Goal: Register for event/course

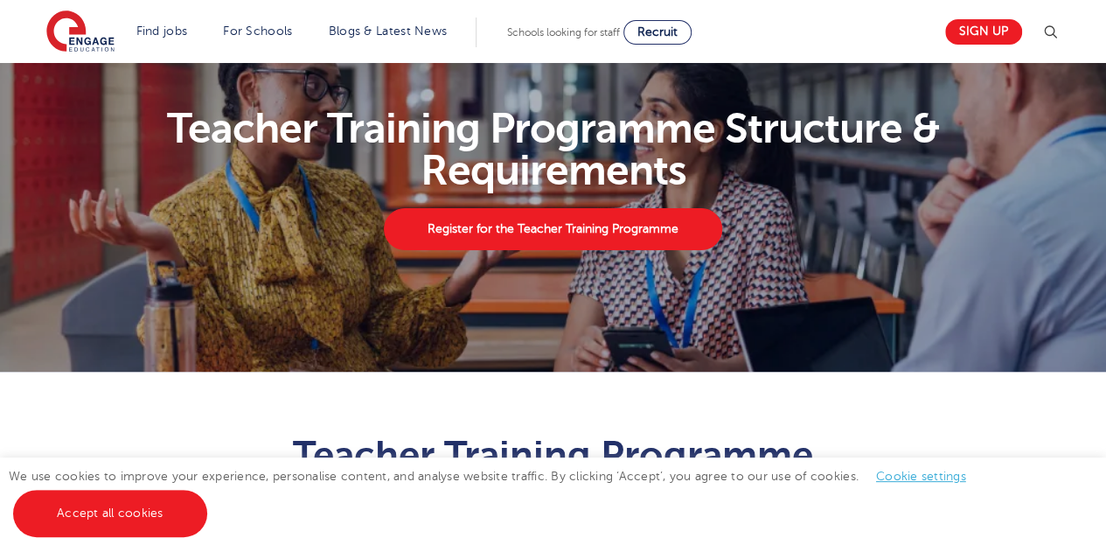
scroll to position [70, 0]
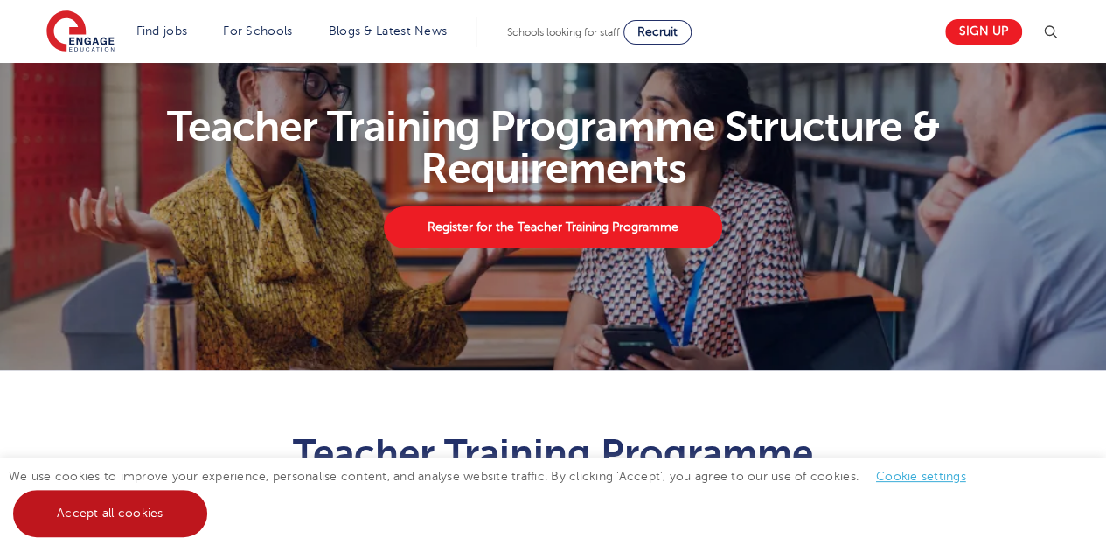
click at [119, 517] on link "Accept all cookies" at bounding box center [110, 513] width 194 height 47
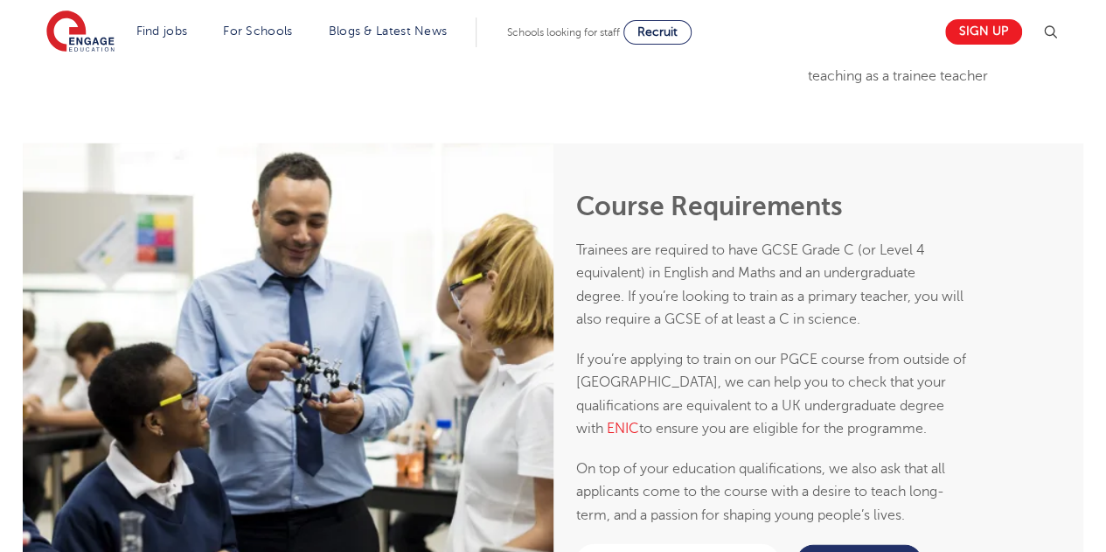
scroll to position [1789, 0]
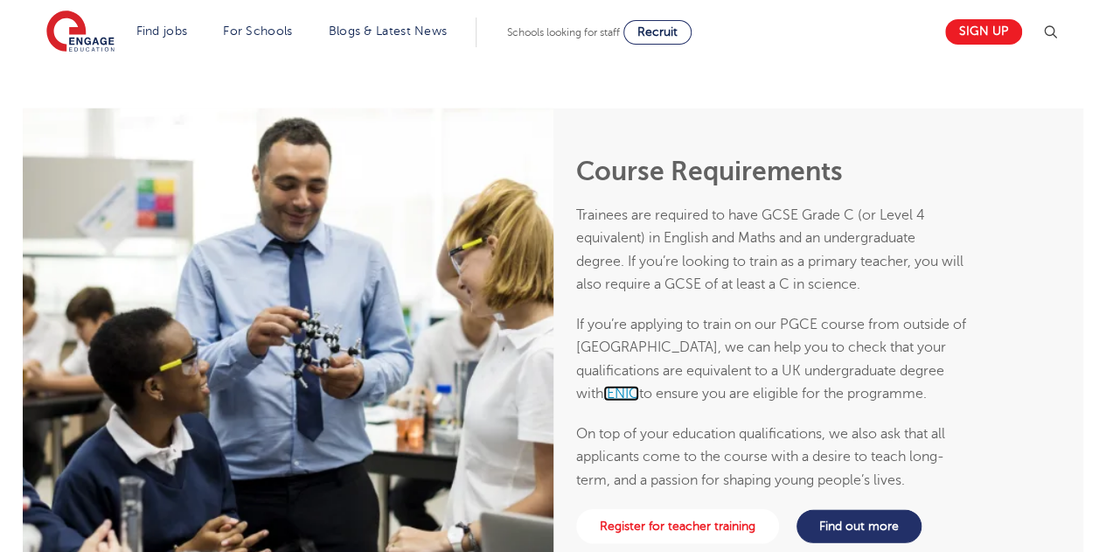
click at [639, 386] on span "ENIC" at bounding box center [623, 394] width 32 height 16
click at [977, 424] on div "Course Requirements Trainees are required to have GCSE Grade C (or Level 4 equi…" at bounding box center [818, 352] width 531 height 488
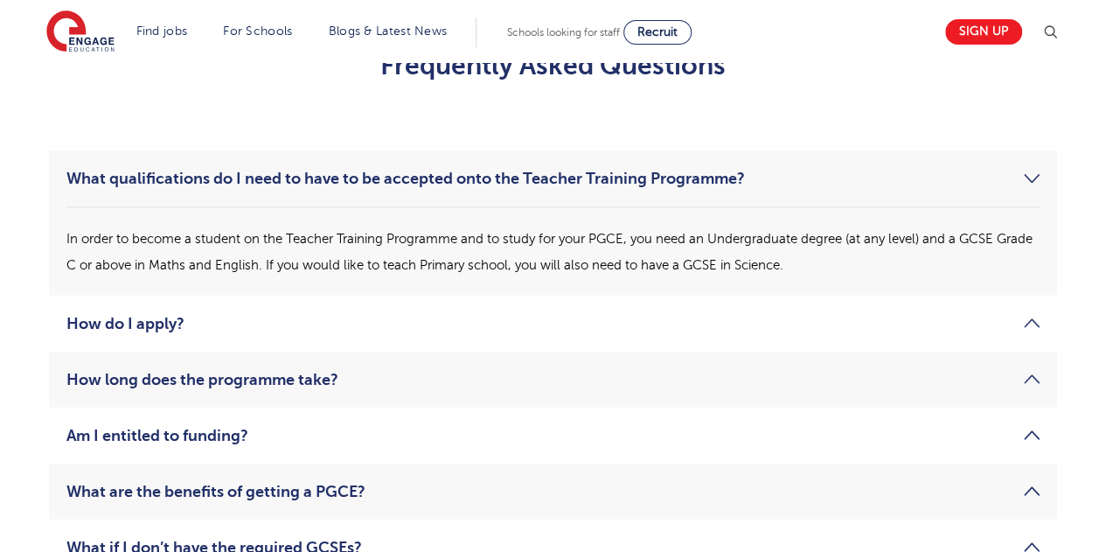
scroll to position [2488, 0]
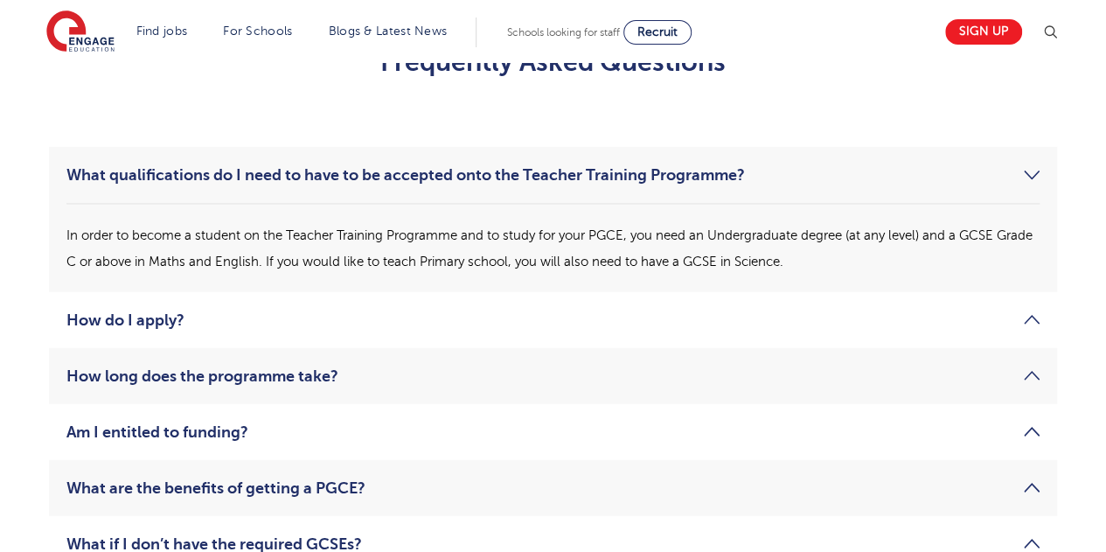
click at [532, 326] on link "How do I apply?" at bounding box center [552, 319] width 973 height 21
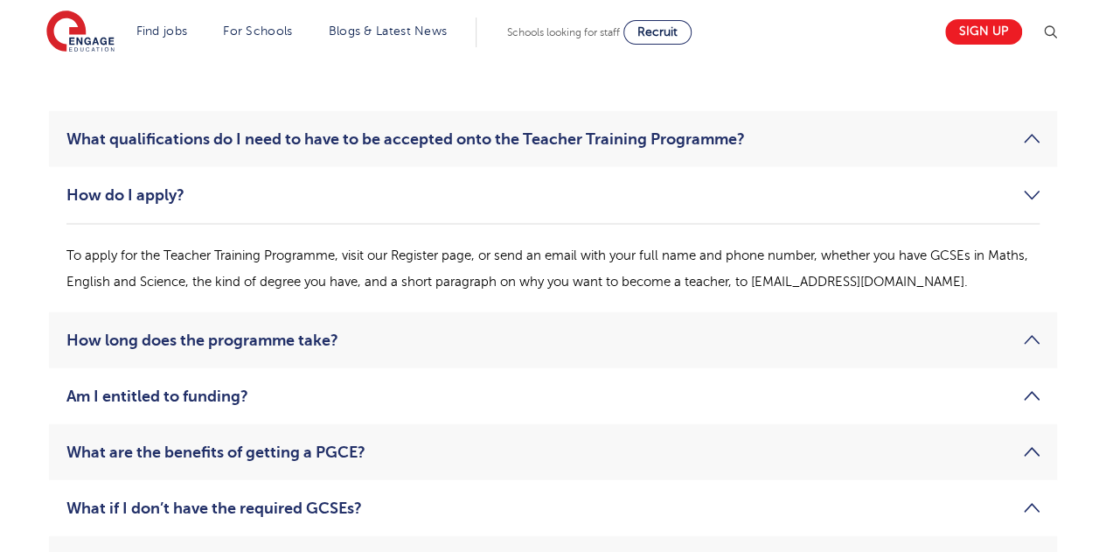
scroll to position [2523, 0]
click at [205, 344] on link "How long does the programme take?" at bounding box center [552, 340] width 973 height 21
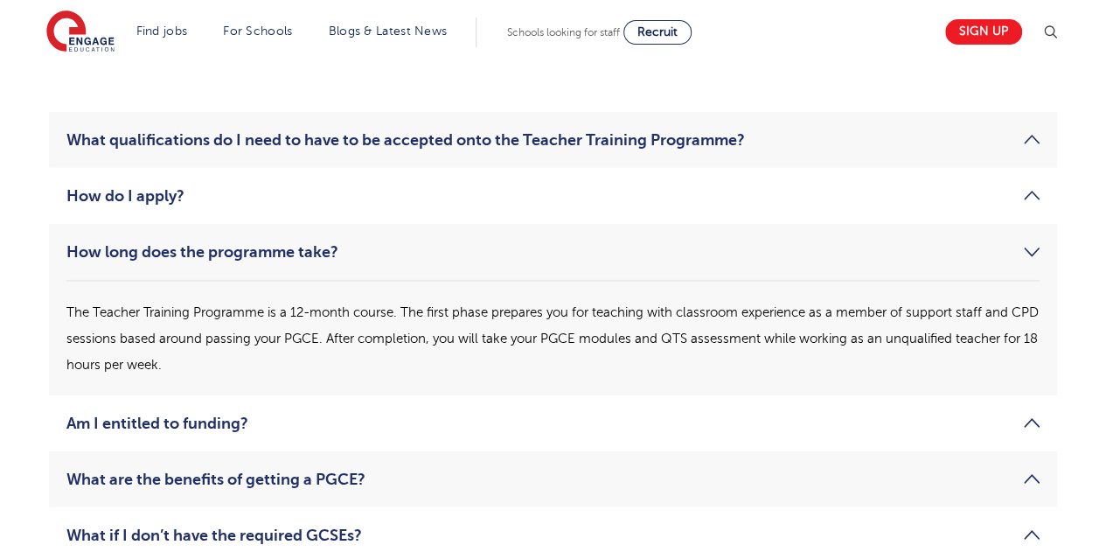
click at [281, 413] on link "Am I entitled to funding?" at bounding box center [552, 423] width 973 height 21
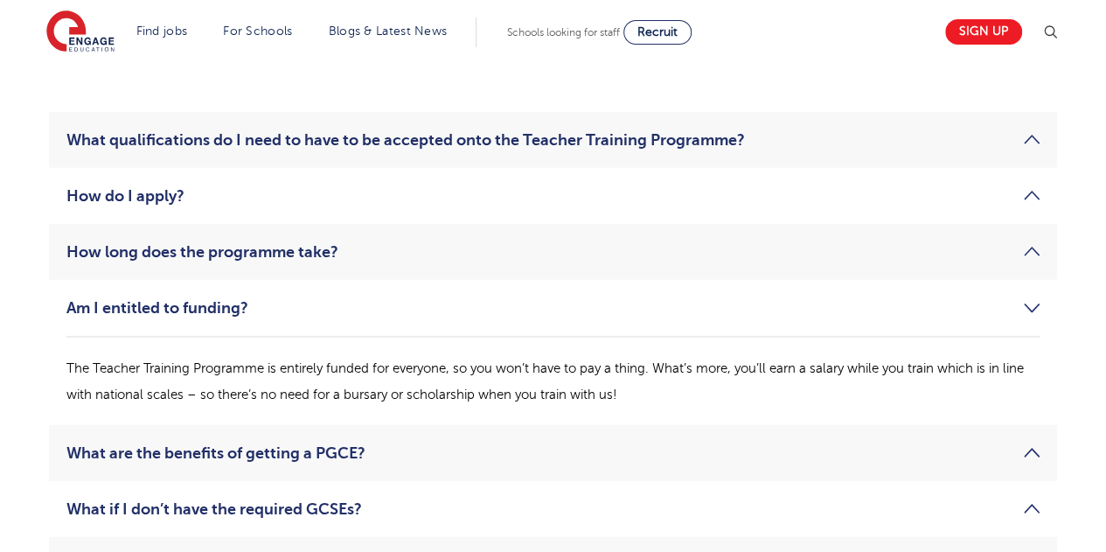
click at [383, 448] on link "What are the benefits of getting a PGCE?" at bounding box center [552, 452] width 973 height 21
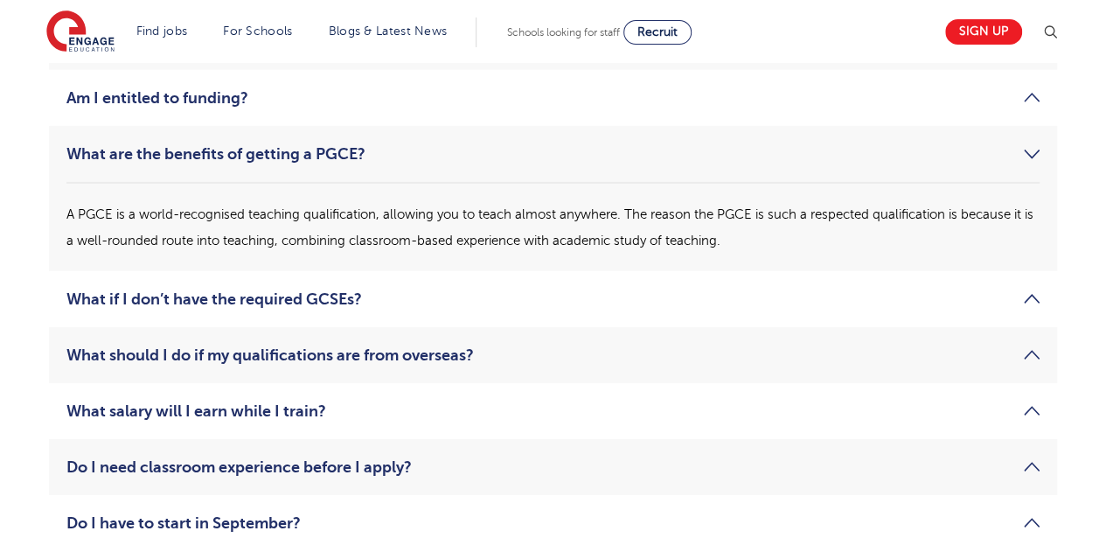
scroll to position [2768, 0]
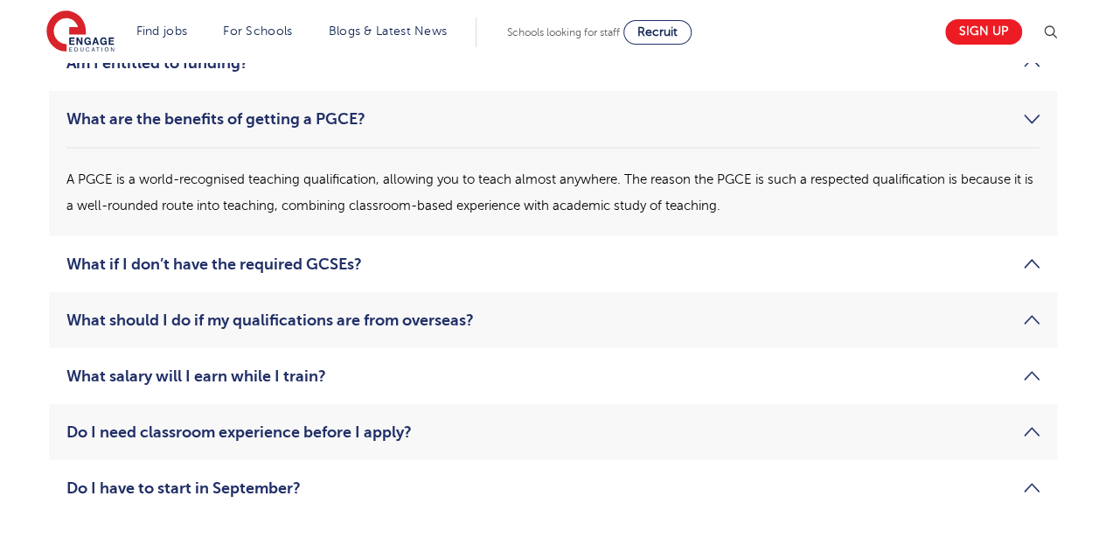
click at [504, 319] on link "What should I do if my qualifications are from overseas?" at bounding box center [552, 319] width 973 height 21
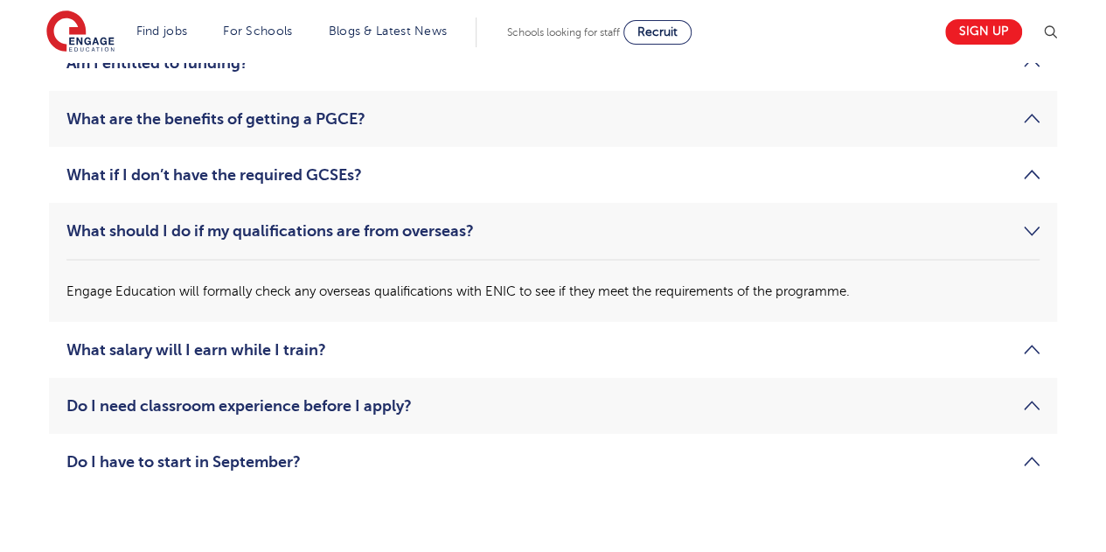
click at [271, 358] on link "What salary will I earn while I train?" at bounding box center [552, 349] width 973 height 21
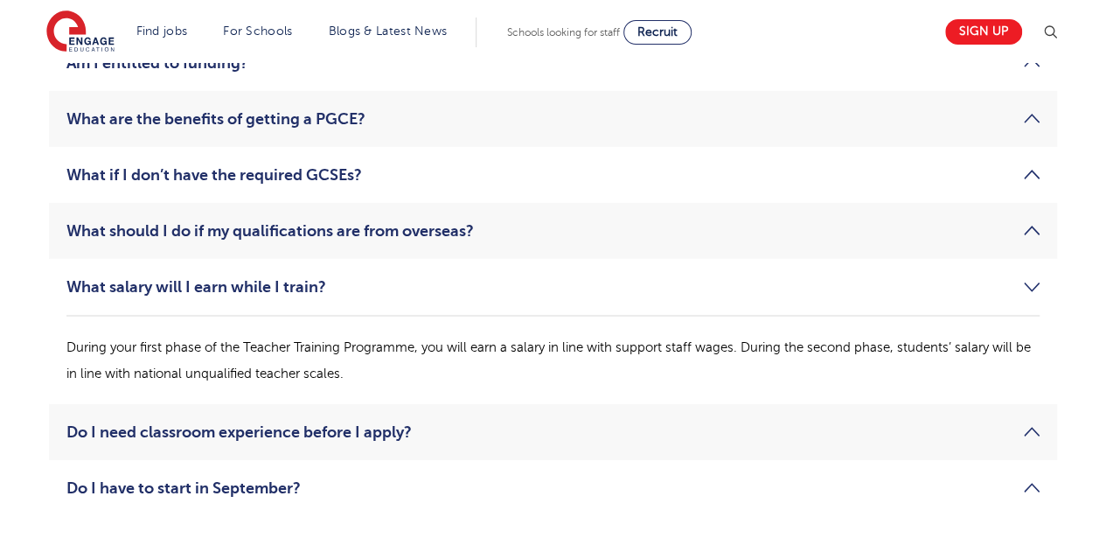
click at [200, 441] on link "Do I need classroom experience before I apply?" at bounding box center [552, 431] width 973 height 21
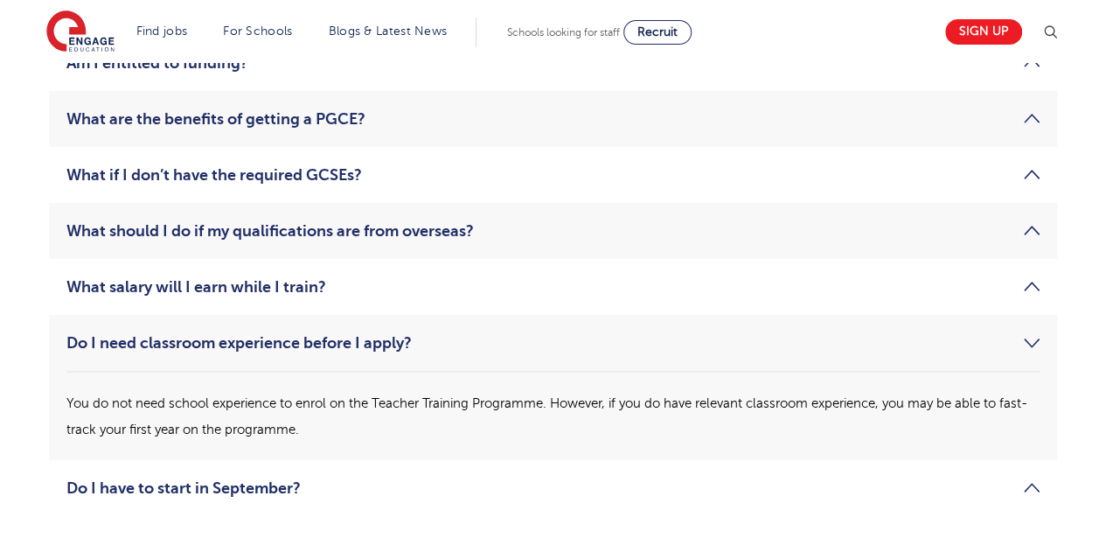
click at [396, 490] on link "Do I have to start in September?" at bounding box center [552, 487] width 973 height 21
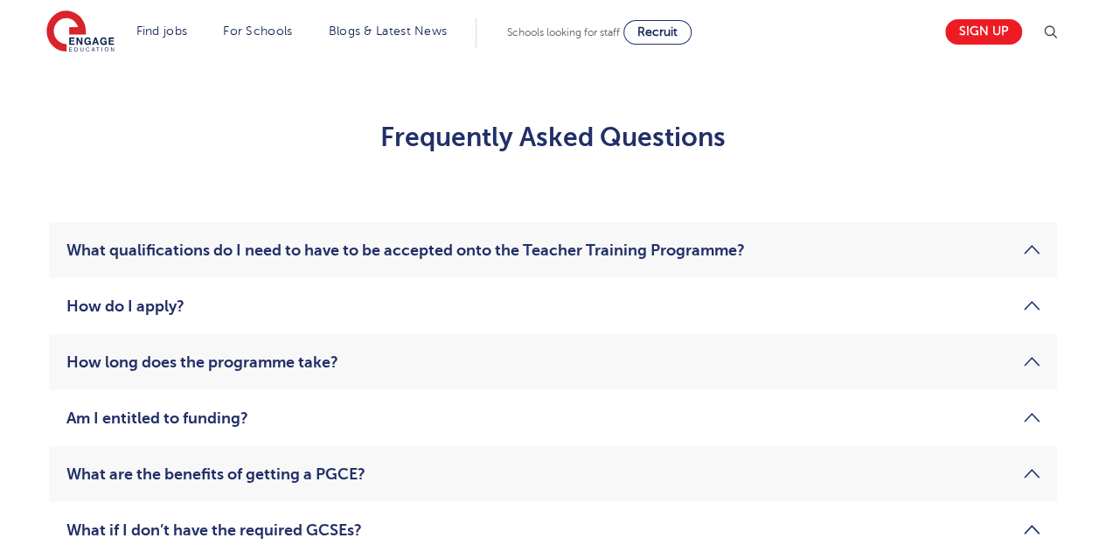
scroll to position [2448, 0]
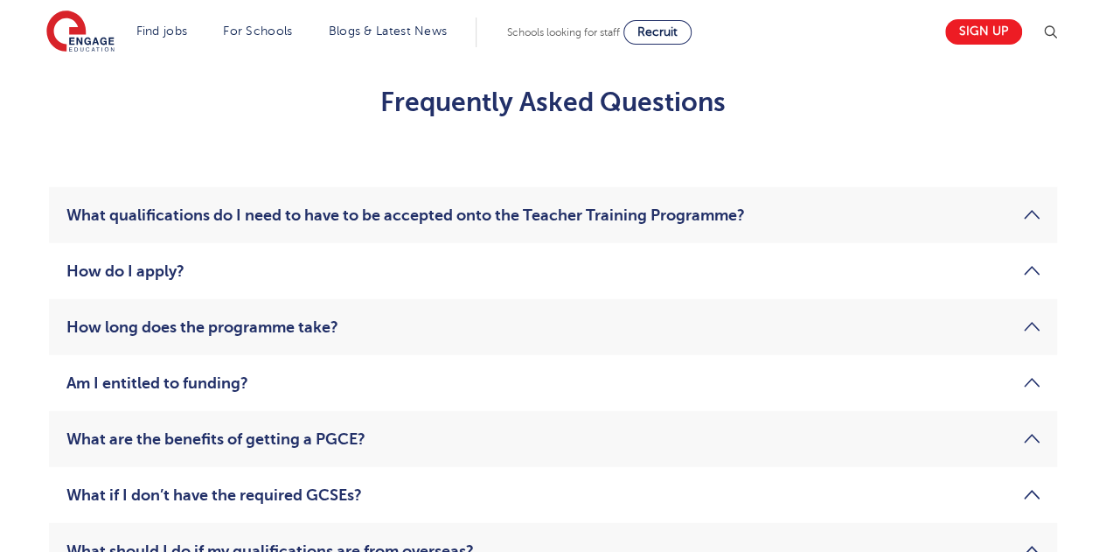
click at [275, 271] on link "How do I apply?" at bounding box center [552, 271] width 973 height 21
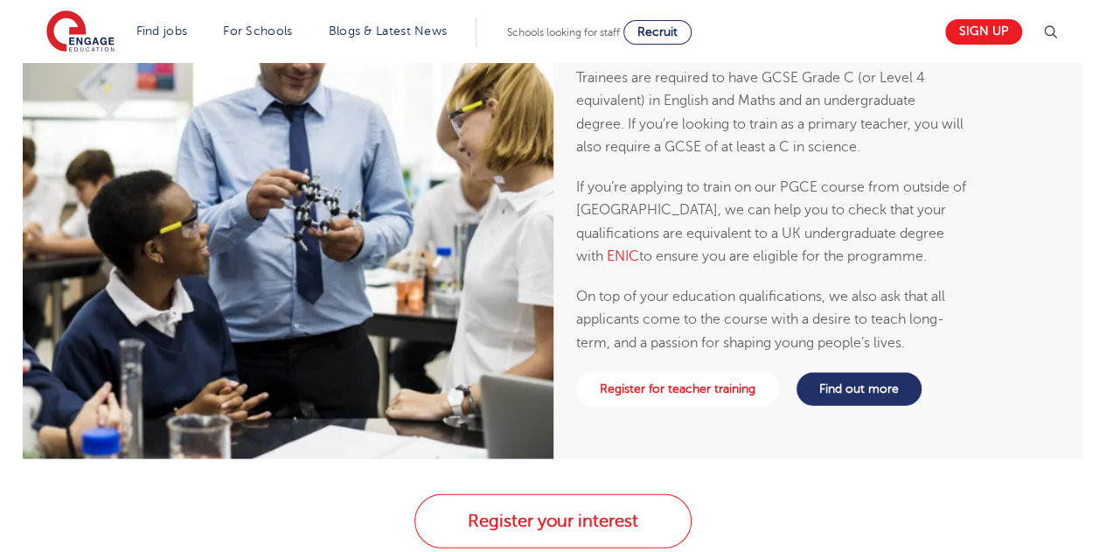
scroll to position [1873, 0]
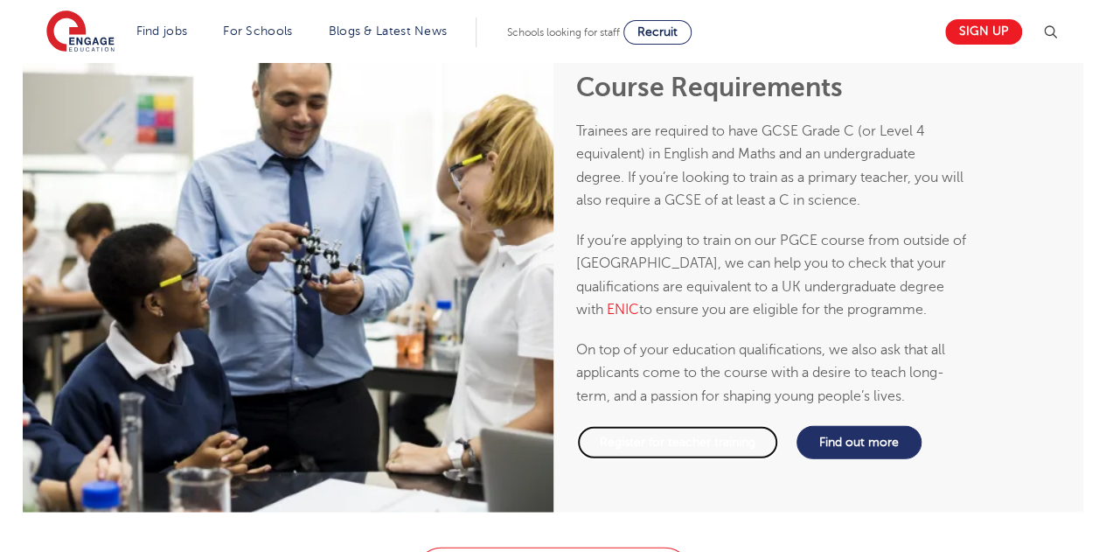
click at [646, 454] on link "Register for teacher training" at bounding box center [677, 442] width 203 height 35
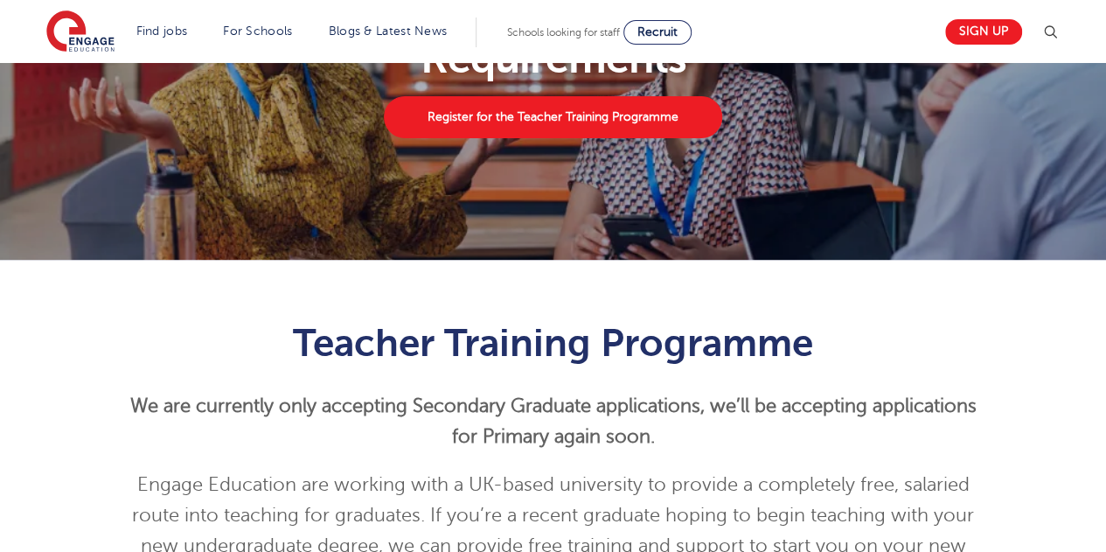
scroll to position [0, 0]
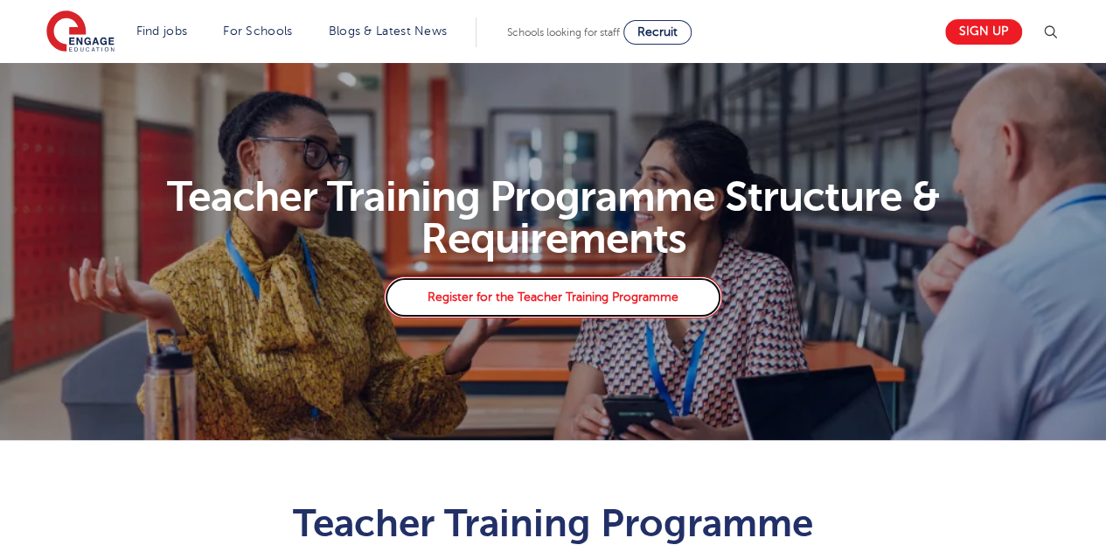
click at [541, 305] on link "Register for the Teacher Training Programme" at bounding box center [552, 297] width 337 height 42
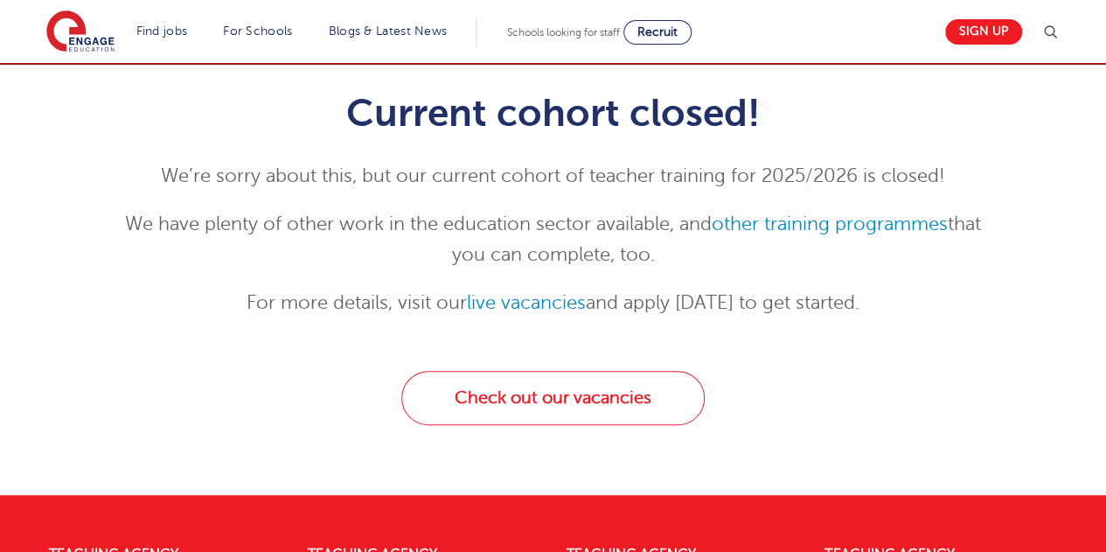
scroll to position [210, 0]
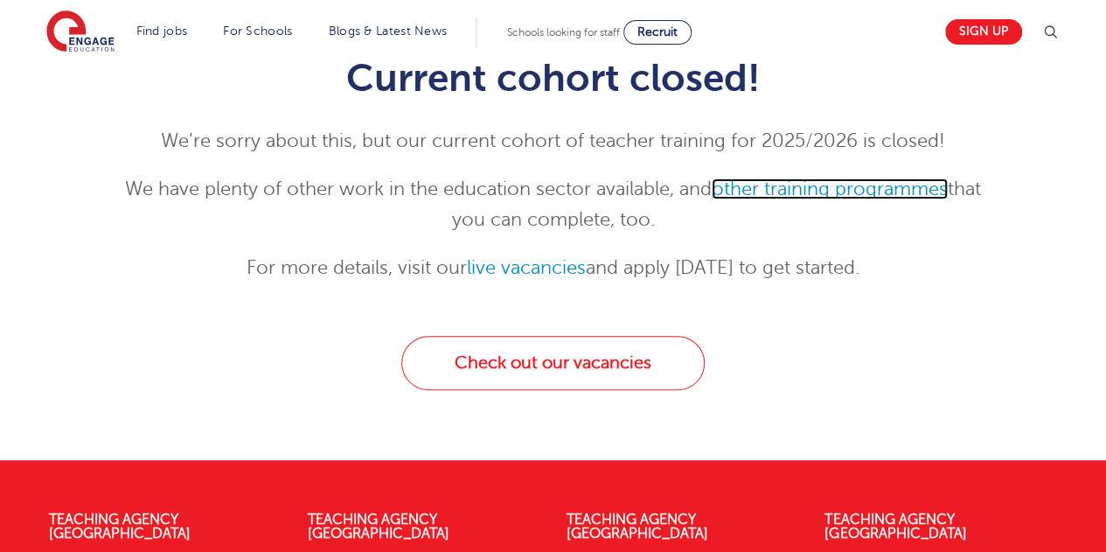
click at [835, 191] on link "other training programmes" at bounding box center [830, 188] width 236 height 21
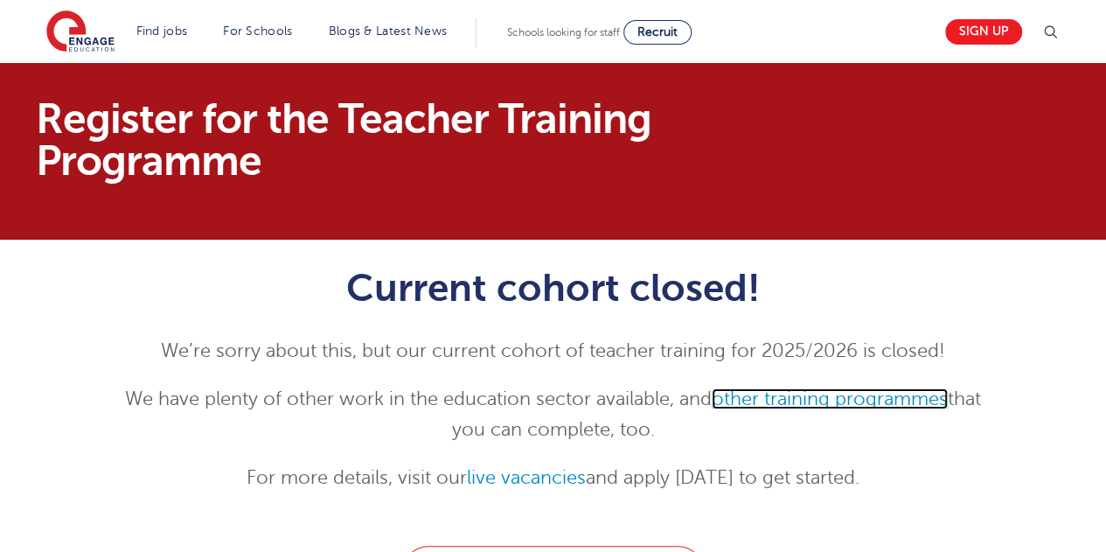
scroll to position [483, 0]
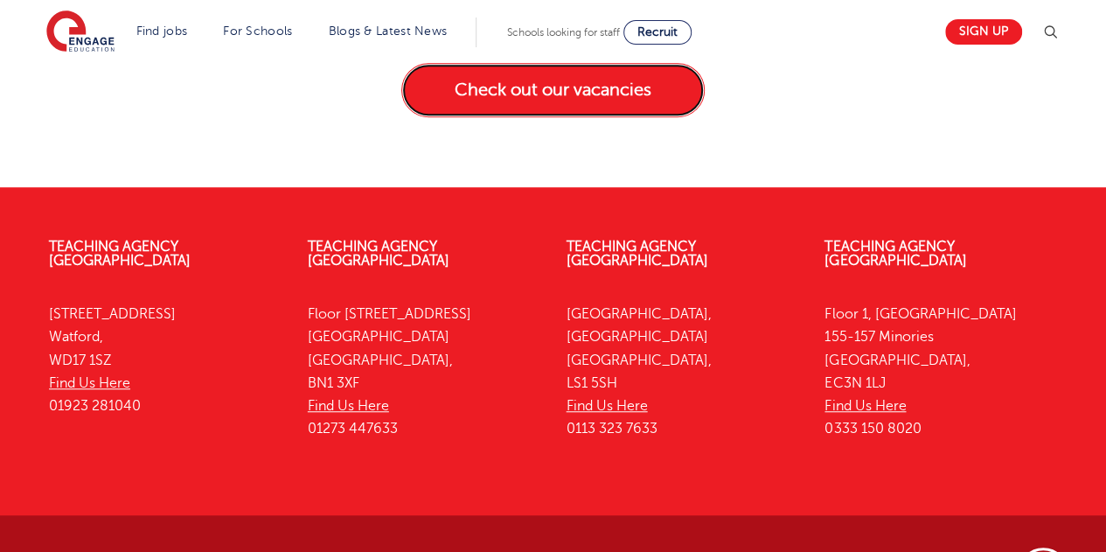
click at [631, 104] on link "Check out our vacancies" at bounding box center [552, 90] width 303 height 54
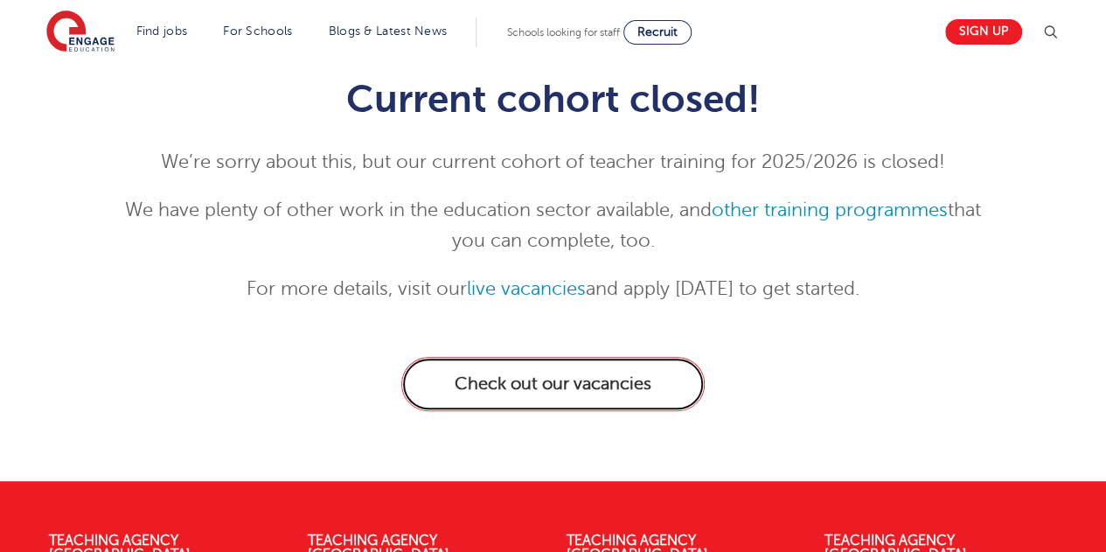
scroll to position [188, 0]
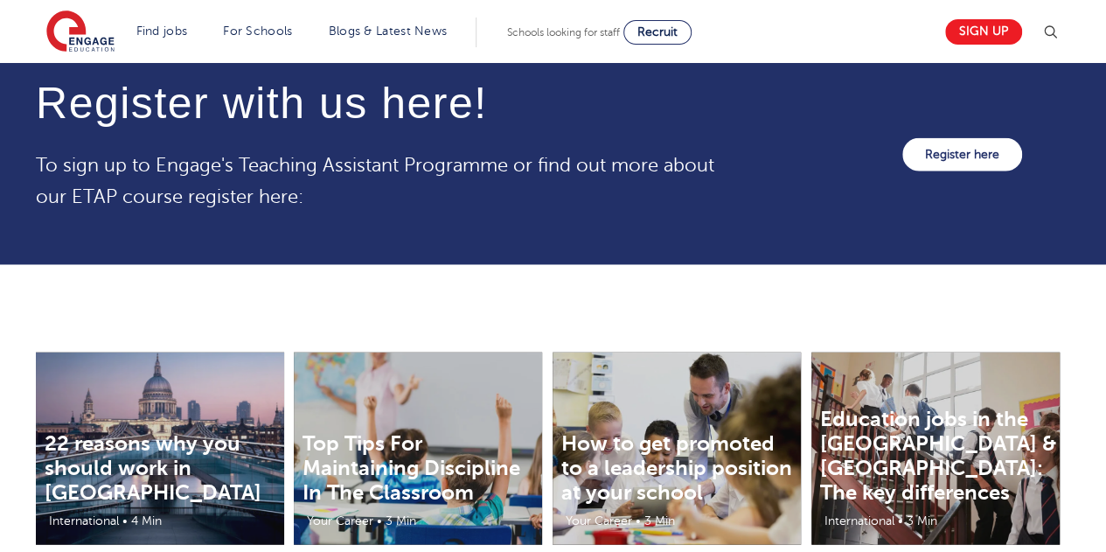
scroll to position [1850, 0]
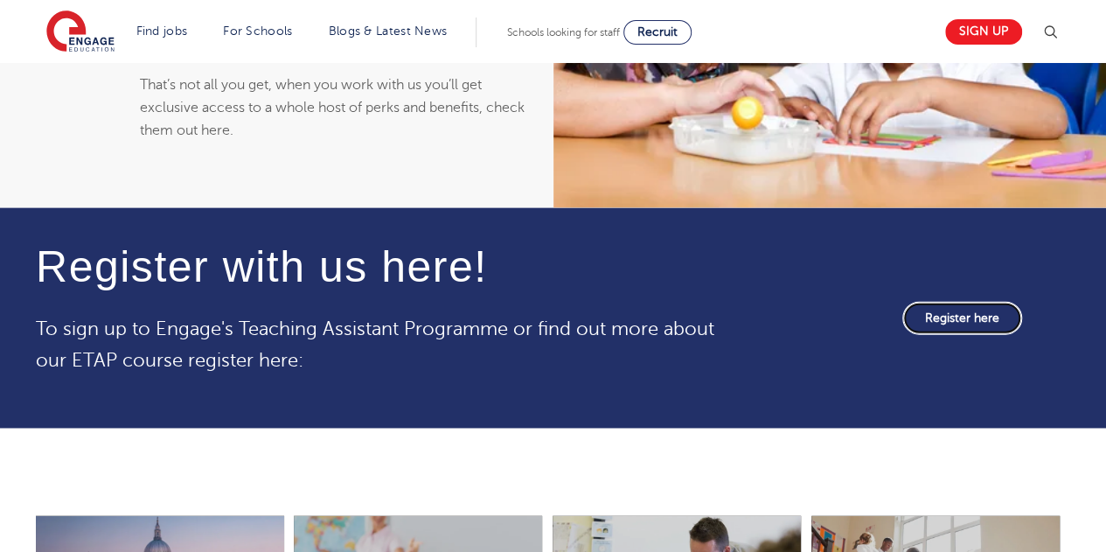
click at [941, 307] on link "Register here" at bounding box center [962, 318] width 120 height 33
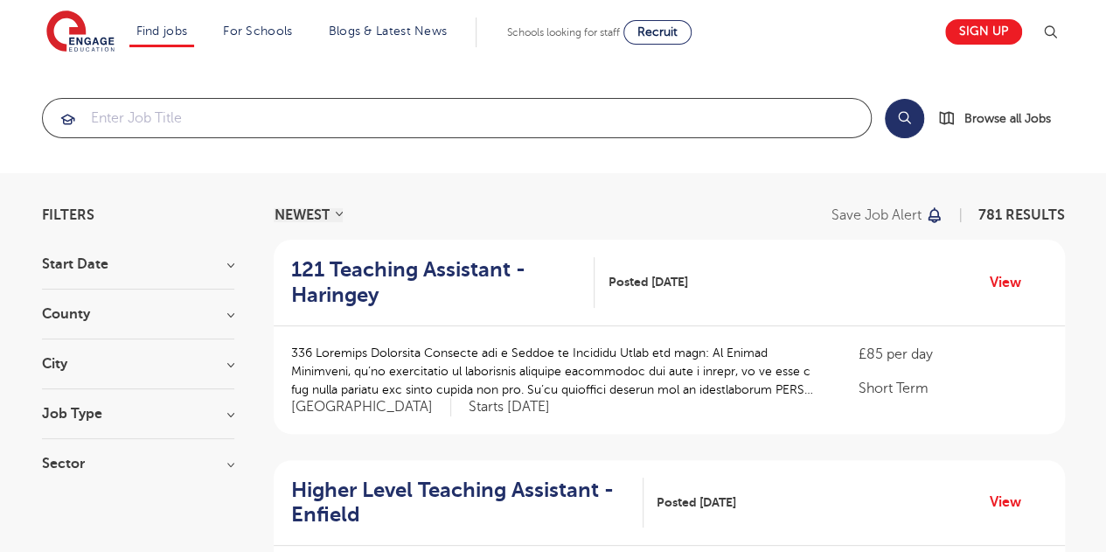
click at [410, 125] on input "search" at bounding box center [457, 118] width 828 height 38
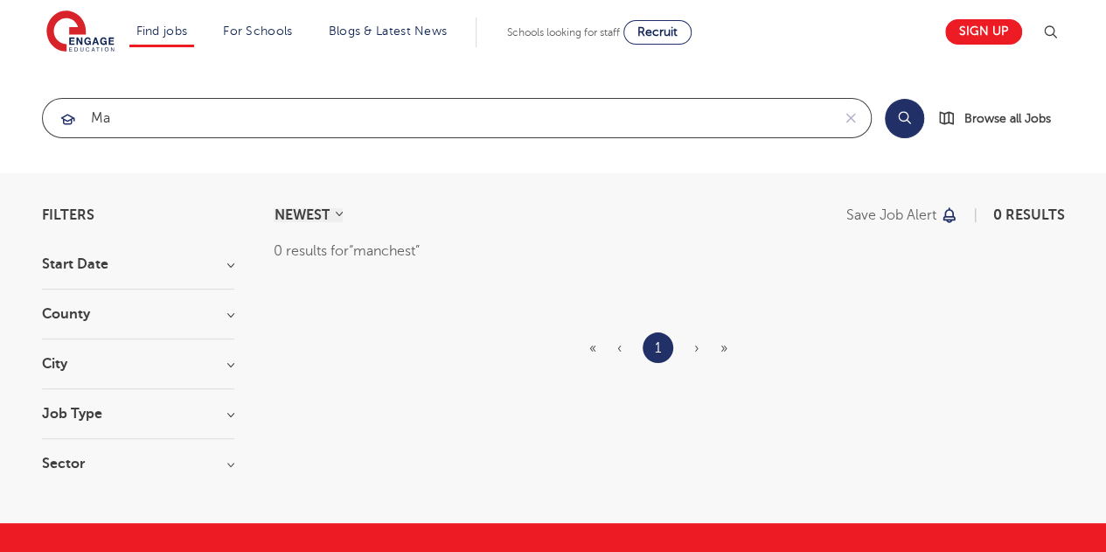
type input "m"
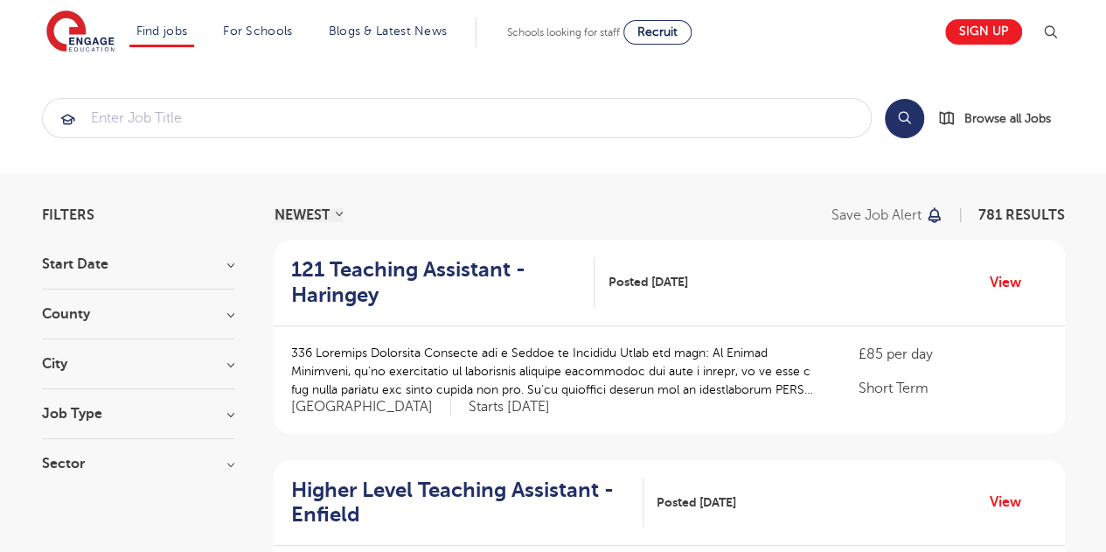
click at [138, 358] on h3 "City" at bounding box center [138, 364] width 192 height 14
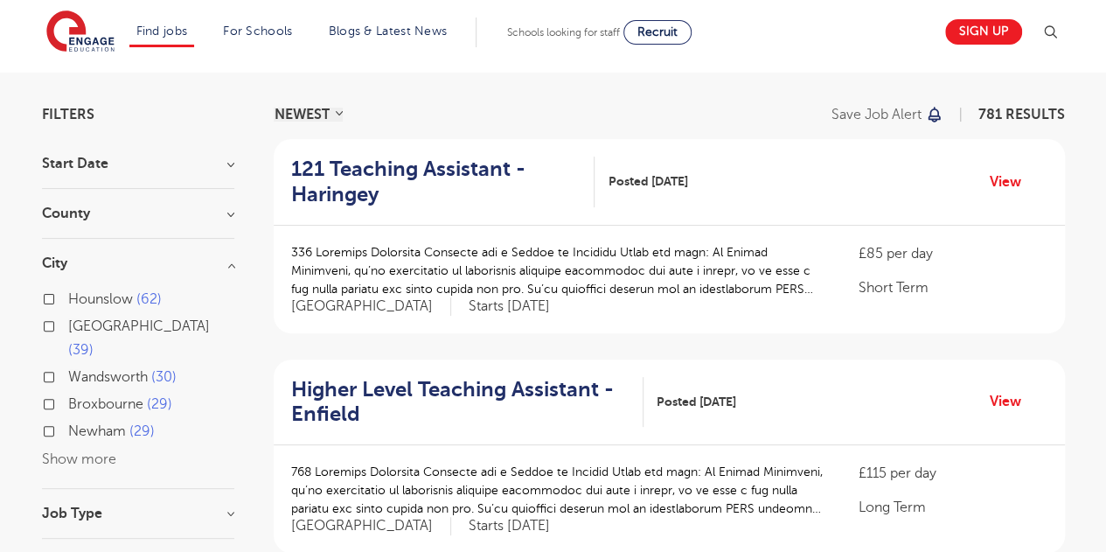
scroll to position [105, 0]
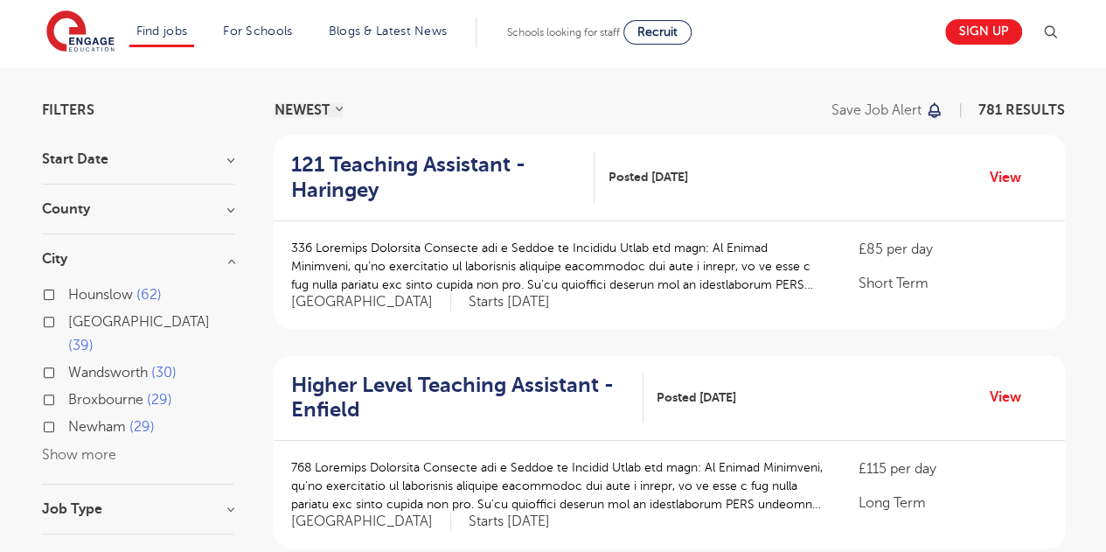
click at [94, 447] on button "Show more" at bounding box center [79, 455] width 74 height 16
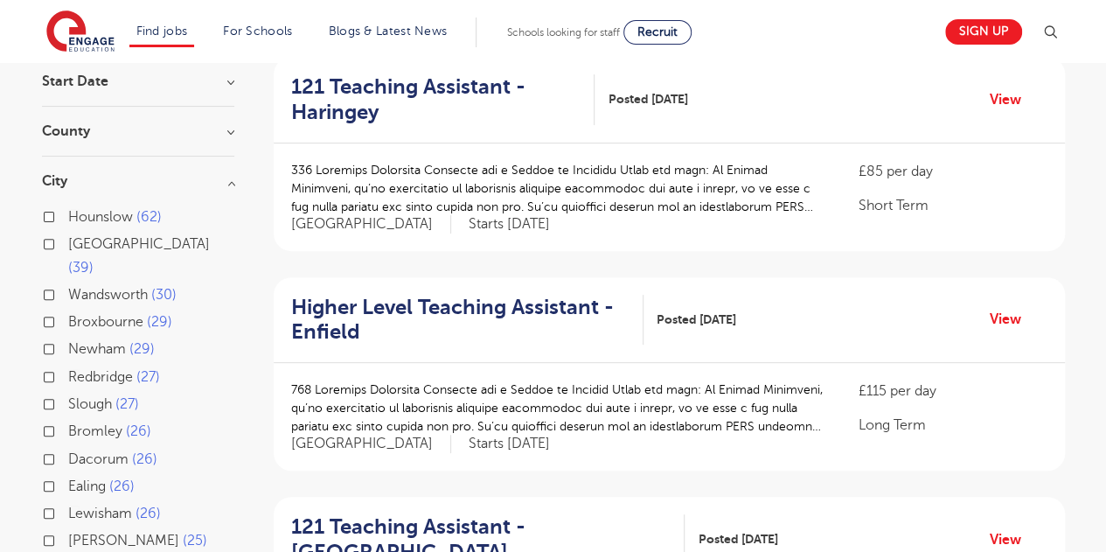
scroll to position [0, 0]
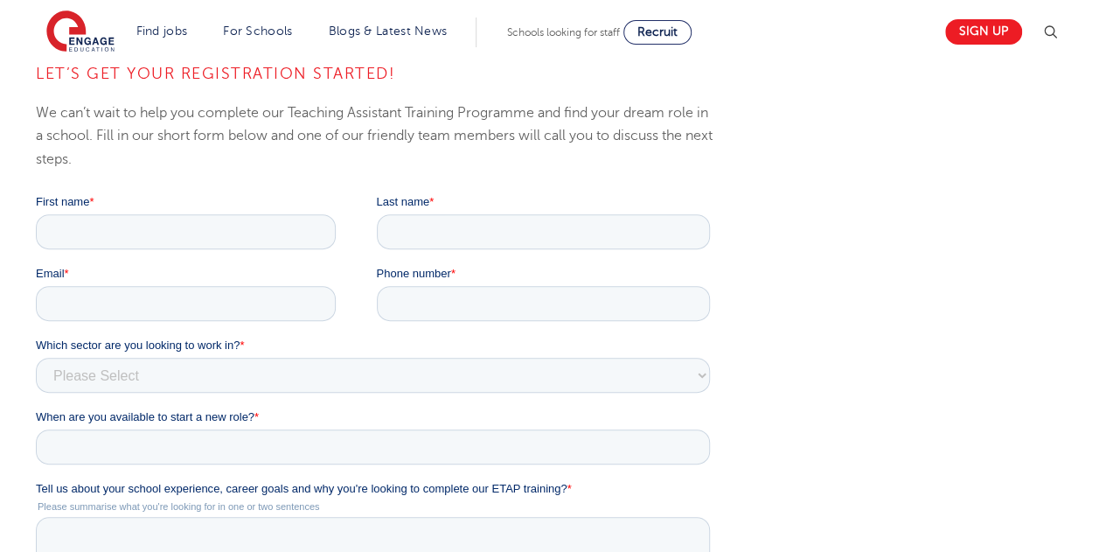
scroll to position [239, 0]
click at [414, 379] on select "Please Select Services Primary Secondary SEND" at bounding box center [373, 374] width 674 height 35
click at [36, 357] on select "Please Select Services Primary Secondary SEND" at bounding box center [373, 374] width 674 height 35
select select "Primary"
